Goal: Transaction & Acquisition: Register for event/course

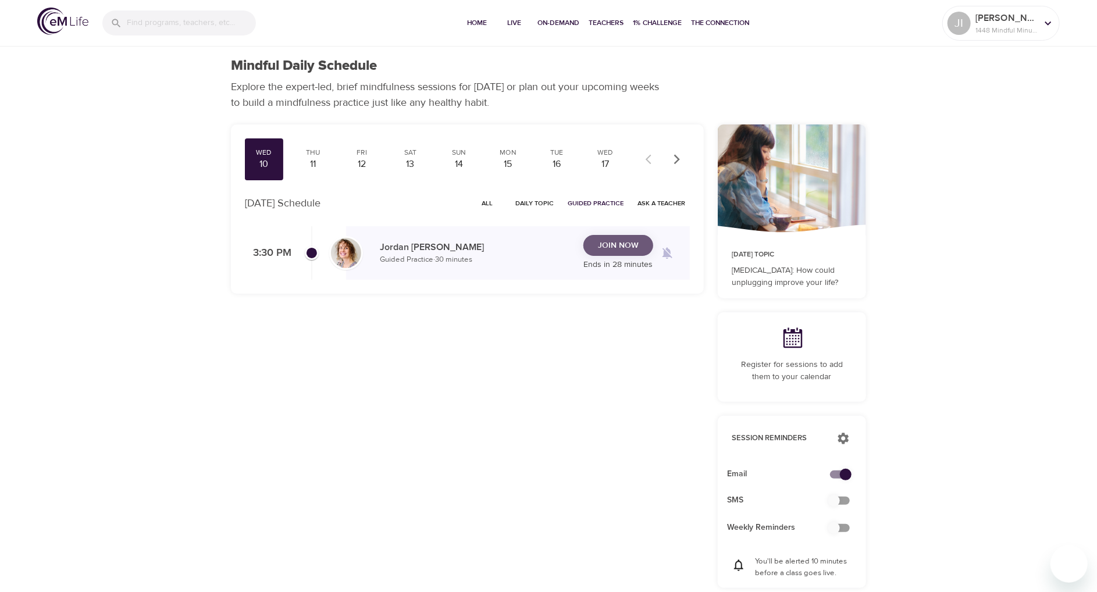
click at [617, 246] on span "Join Now" at bounding box center [618, 246] width 41 height 15
